Goal: Information Seeking & Learning: Find specific fact

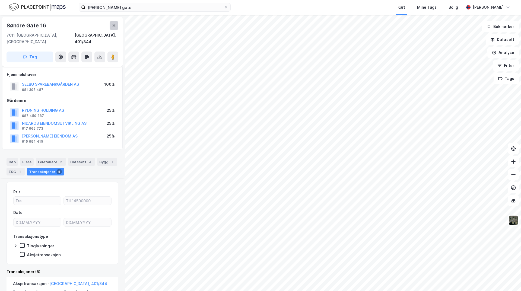
scroll to position [350, 0]
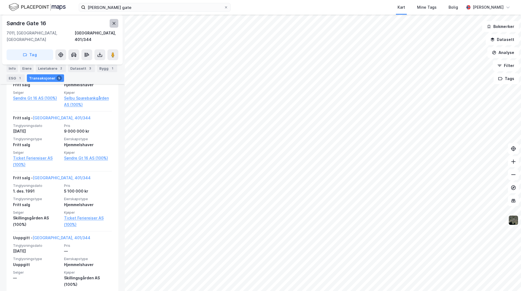
click at [116, 23] on icon at bounding box center [114, 23] width 4 height 4
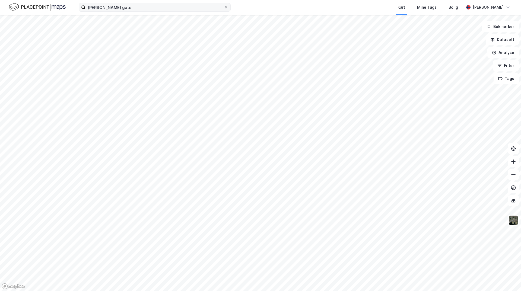
click at [224, 7] on icon at bounding box center [225, 7] width 3 height 3
click at [224, 7] on input "[PERSON_NAME] gate" at bounding box center [154, 7] width 138 height 8
click at [263, 9] on div "Kart Mine Tags Bolig" at bounding box center [360, 7] width 207 height 15
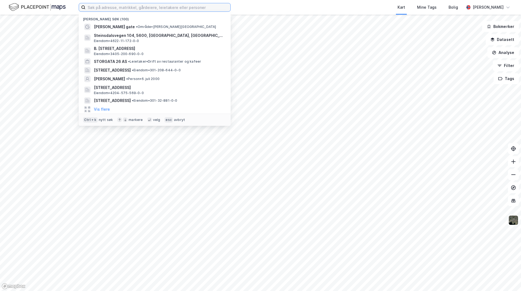
click at [137, 8] on input at bounding box center [157, 7] width 145 height 8
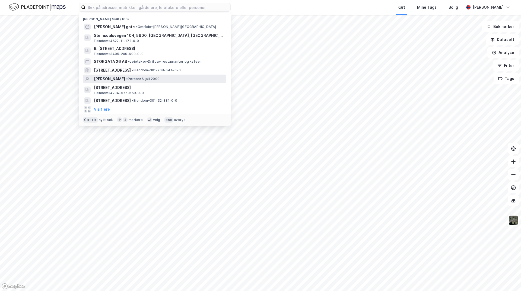
click at [125, 77] on span "[PERSON_NAME]" at bounding box center [109, 79] width 31 height 7
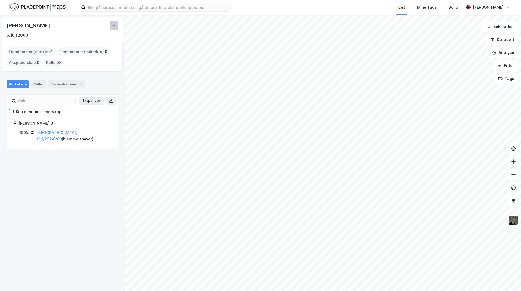
click at [113, 28] on button at bounding box center [114, 25] width 9 height 9
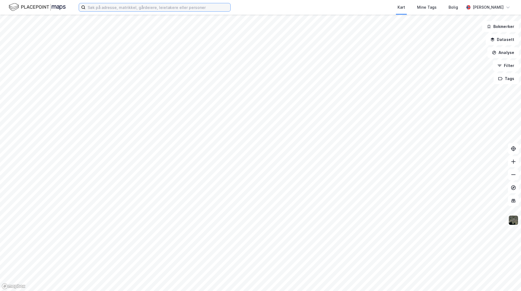
click at [138, 7] on input at bounding box center [157, 7] width 145 height 8
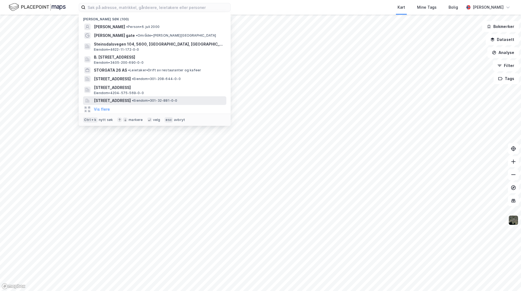
click at [131, 98] on span "[STREET_ADDRESS]" at bounding box center [112, 100] width 37 height 7
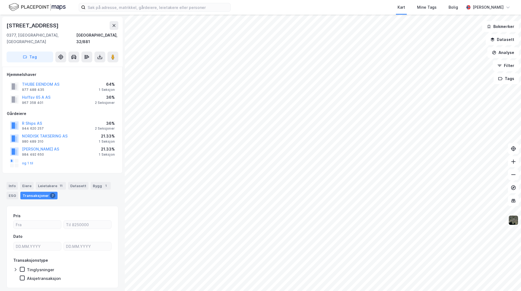
click at [124, 192] on div "[STREET_ADDRESS], 32/881 Tag Hjemmelshaver THUBE EIENDOM AS 977 488 435 64% 1 S…" at bounding box center [260, 153] width 521 height 276
